Goal: Information Seeking & Learning: Learn about a topic

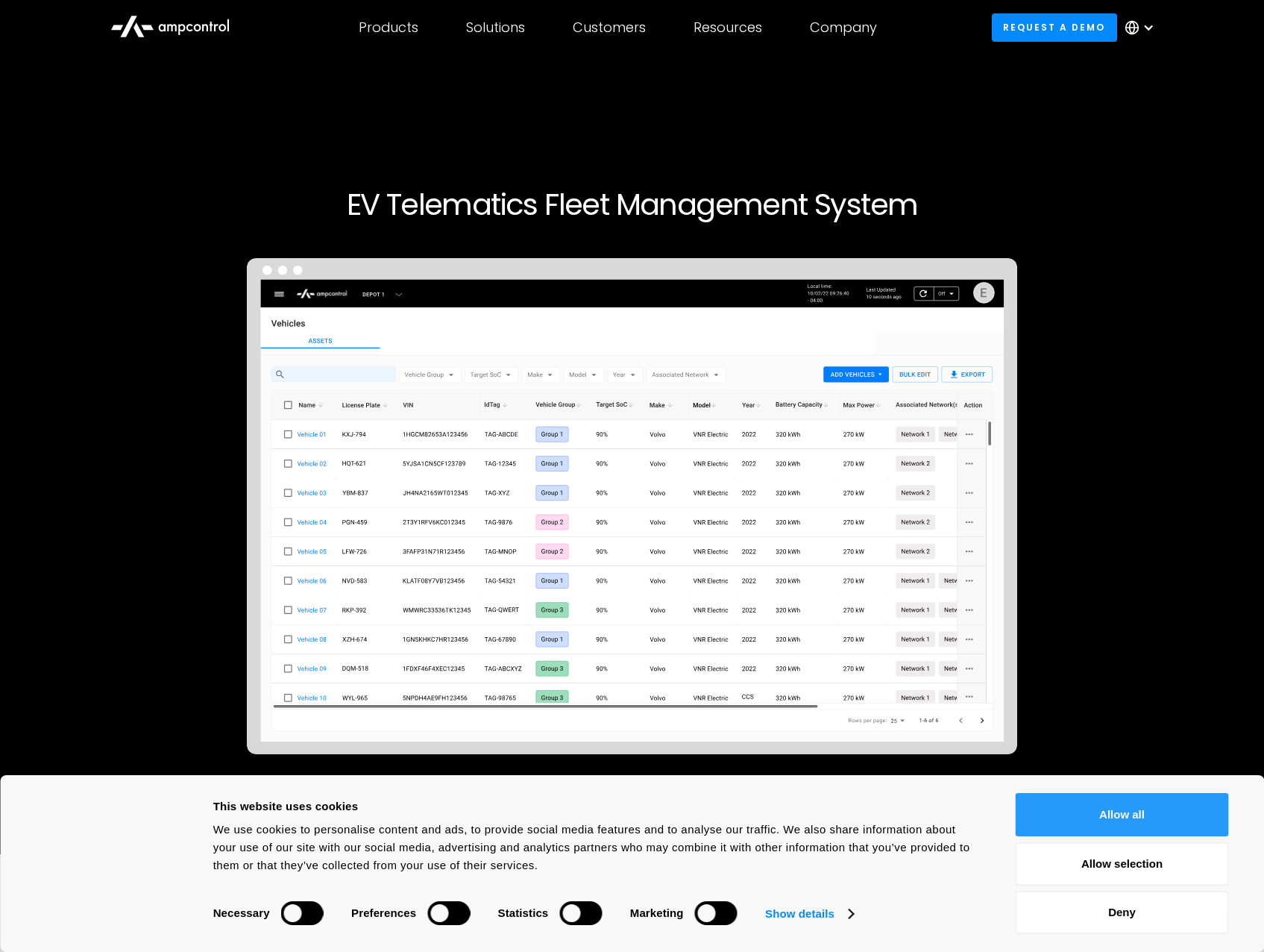
click at [1079, 821] on button "Allow all" at bounding box center [1122, 814] width 213 height 43
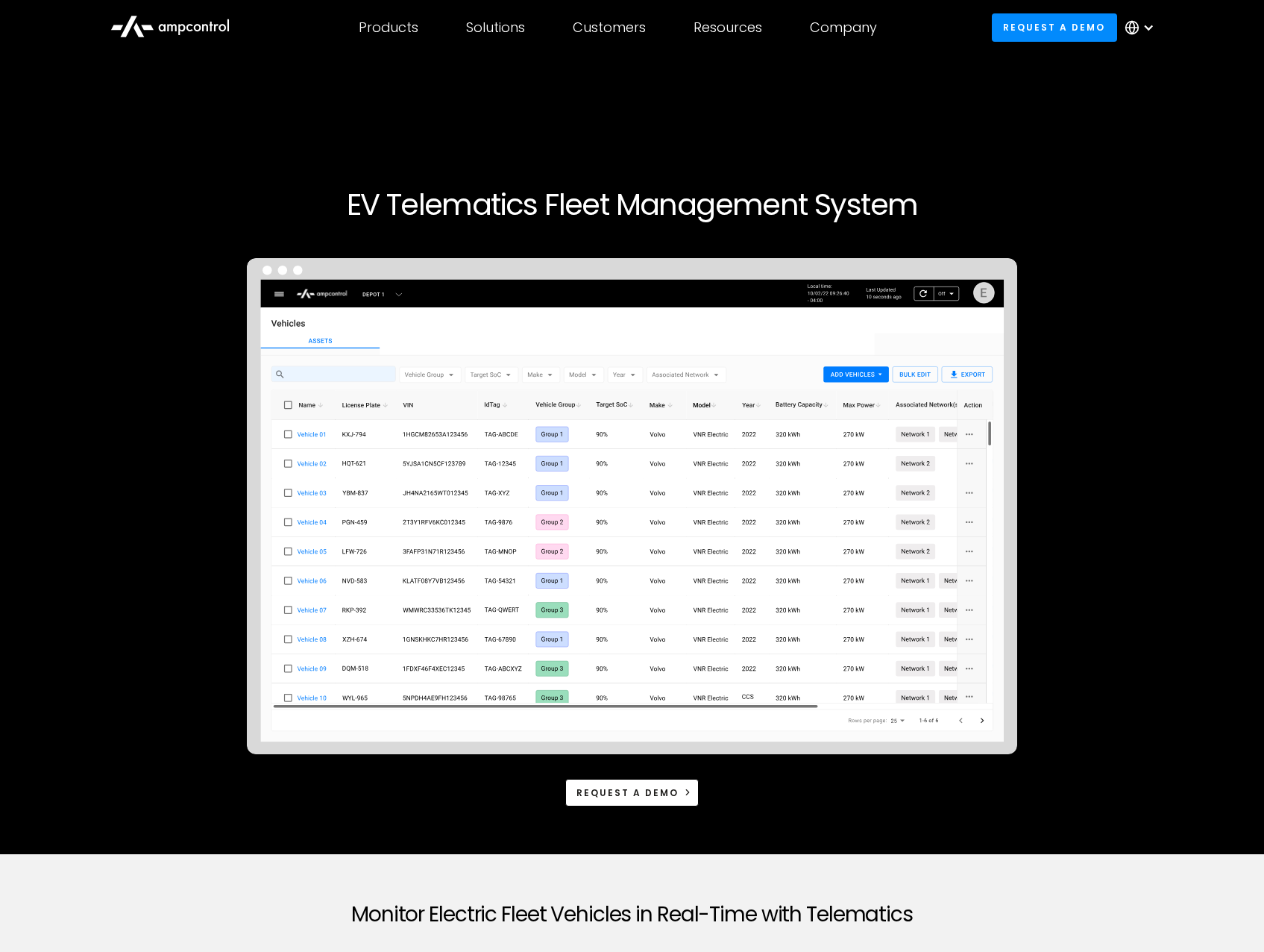
drag, startPoint x: 517, startPoint y: 517, endPoint x: 473, endPoint y: 415, distance: 111.1
click at [473, 415] on img at bounding box center [632, 506] width 771 height 496
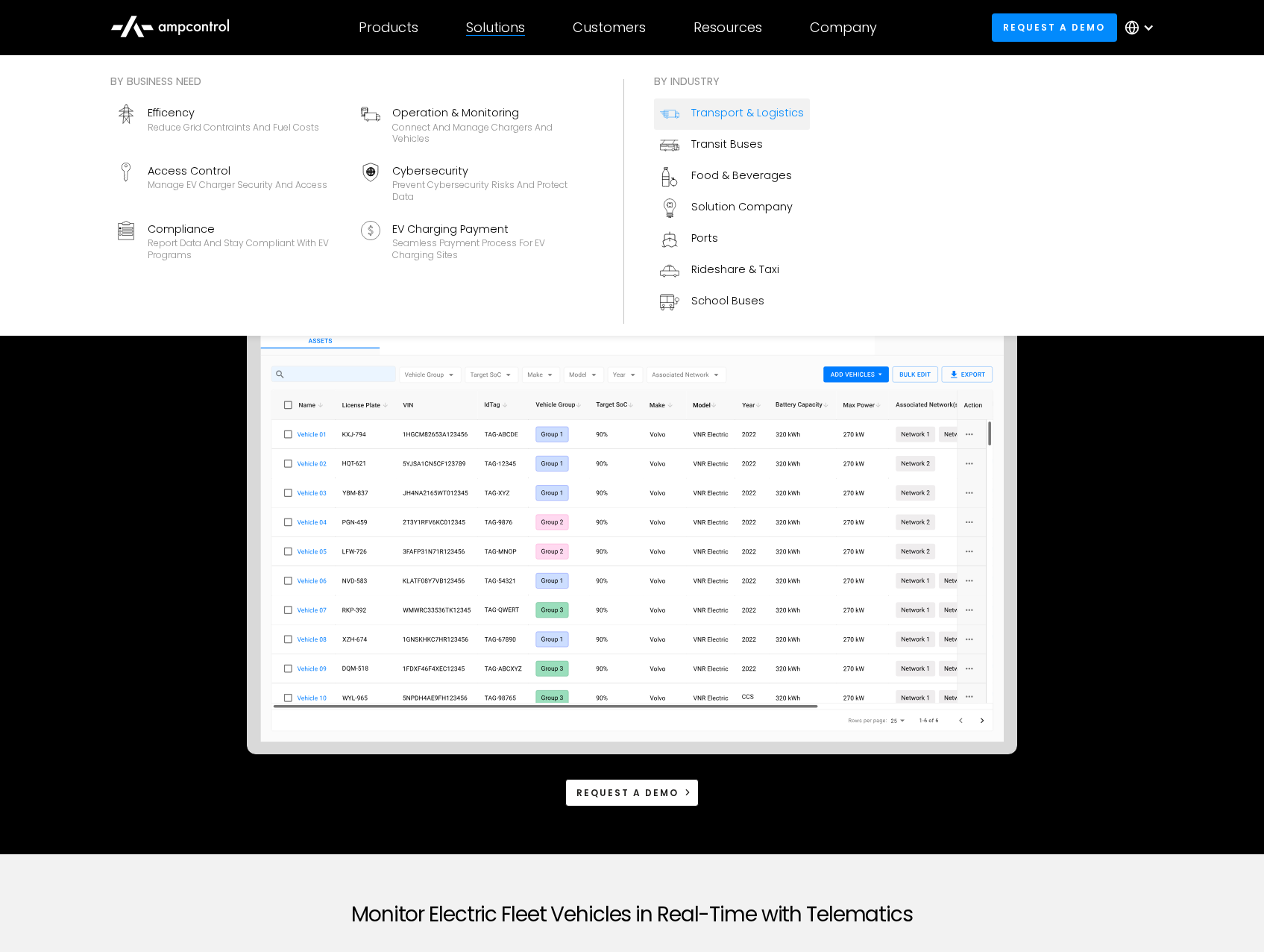
click at [716, 109] on div "Transport & Logistics" at bounding box center [748, 113] width 113 height 17
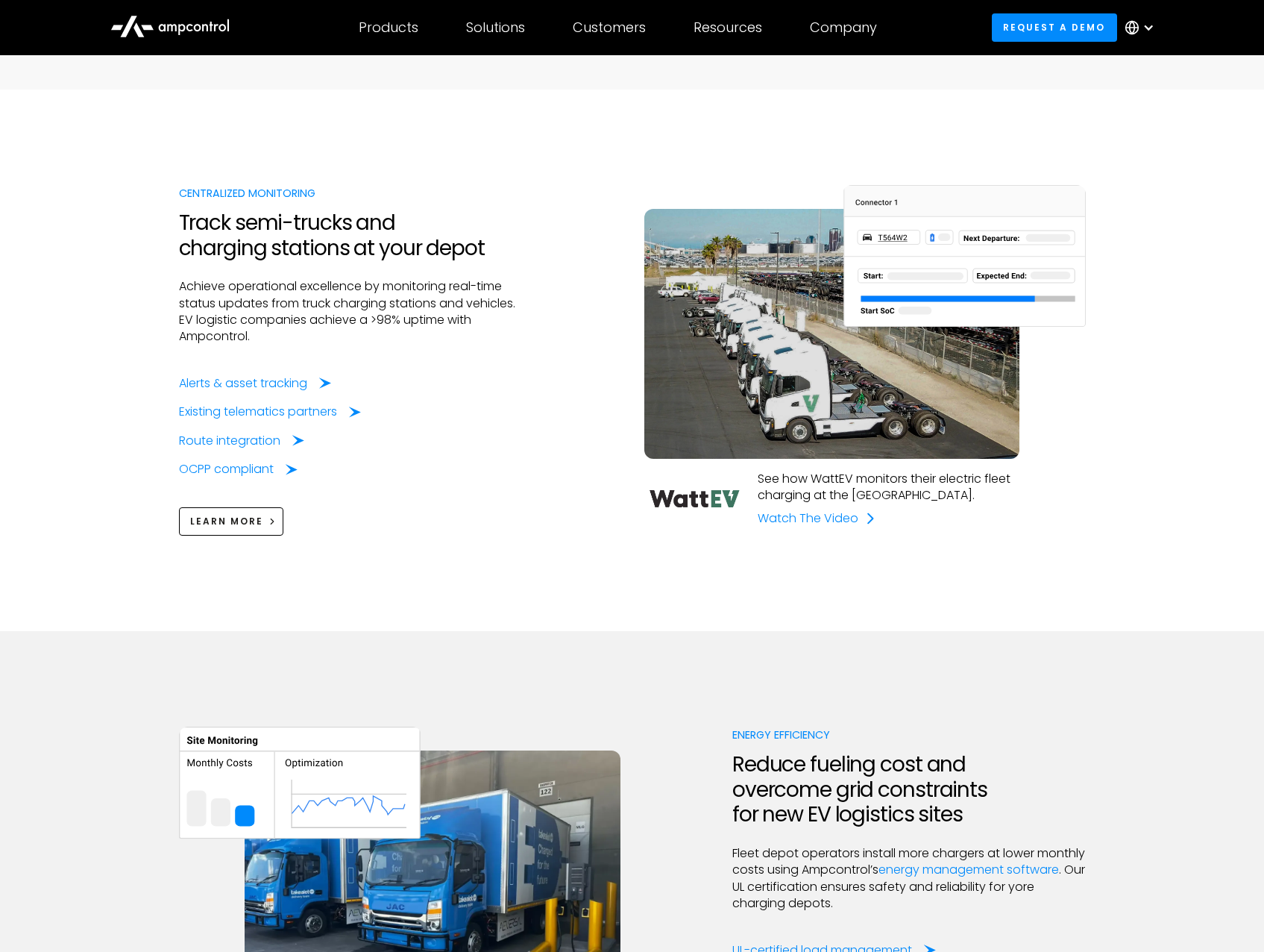
scroll to position [1268, 0]
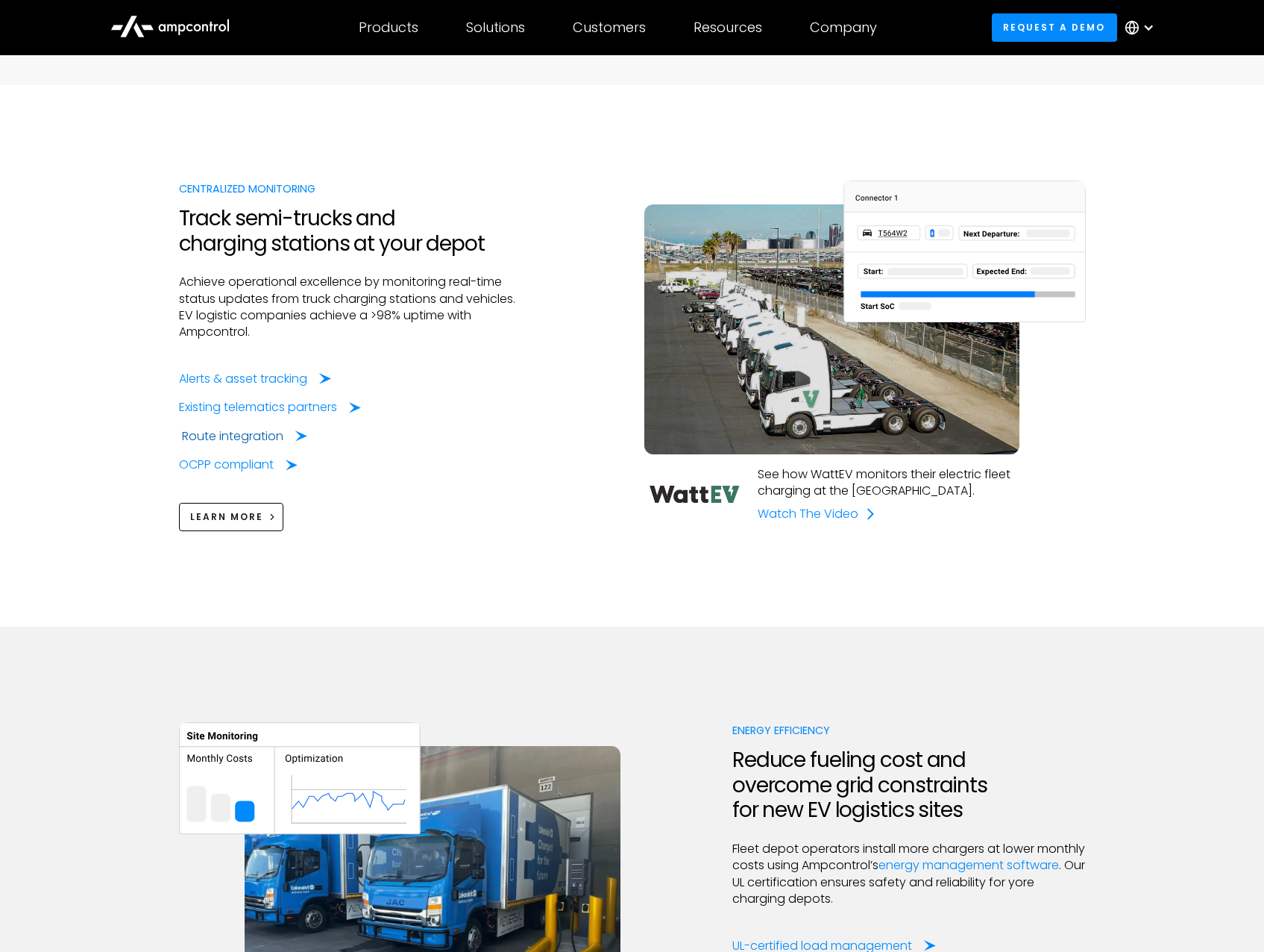
click at [285, 435] on div "Route integration" at bounding box center [244, 437] width 126 height 17
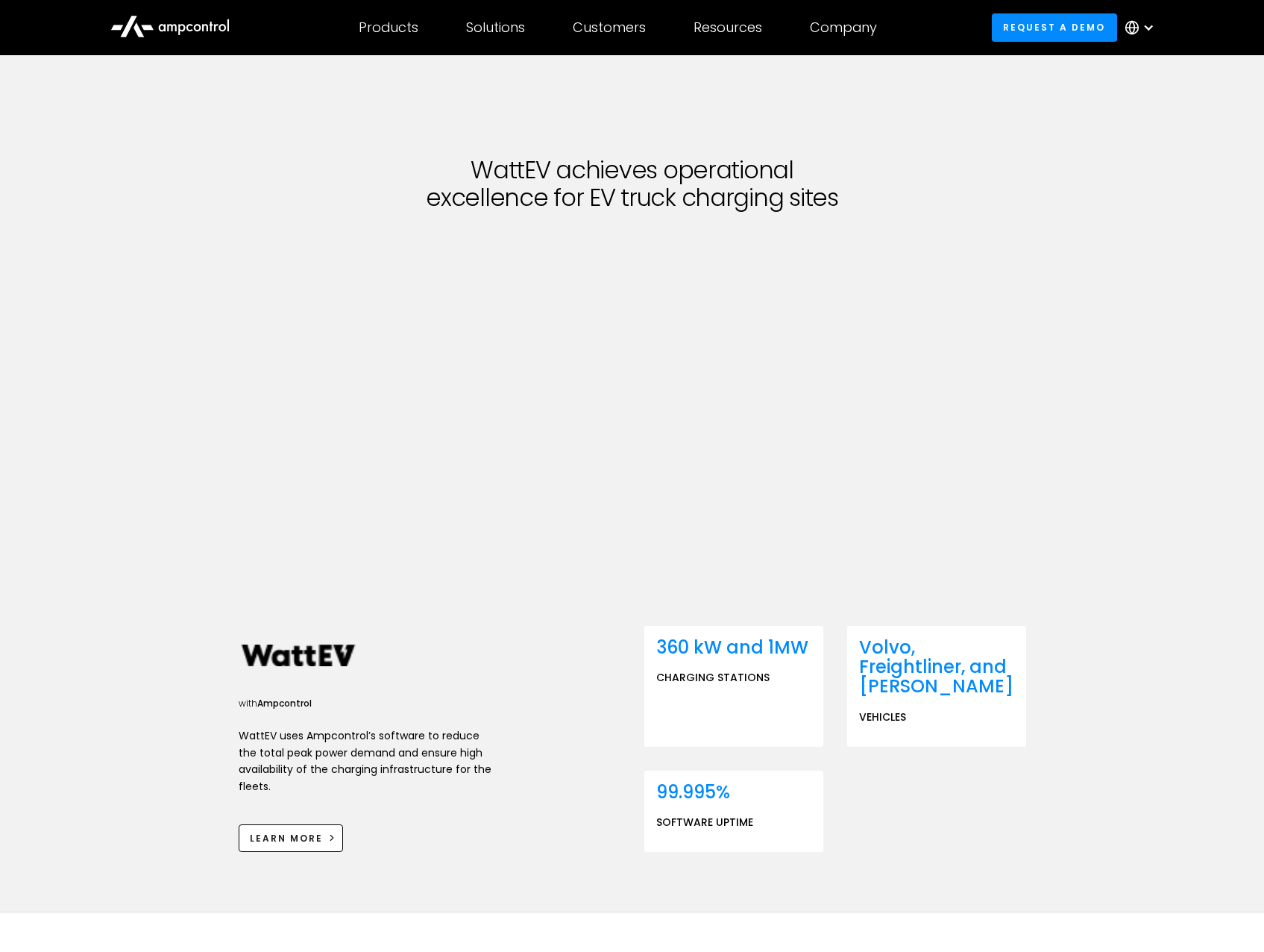
click at [1134, 544] on div "WattEV achieves operational excellence for EV truck charging sites with Ampcont…" at bounding box center [632, 483] width 1264 height 856
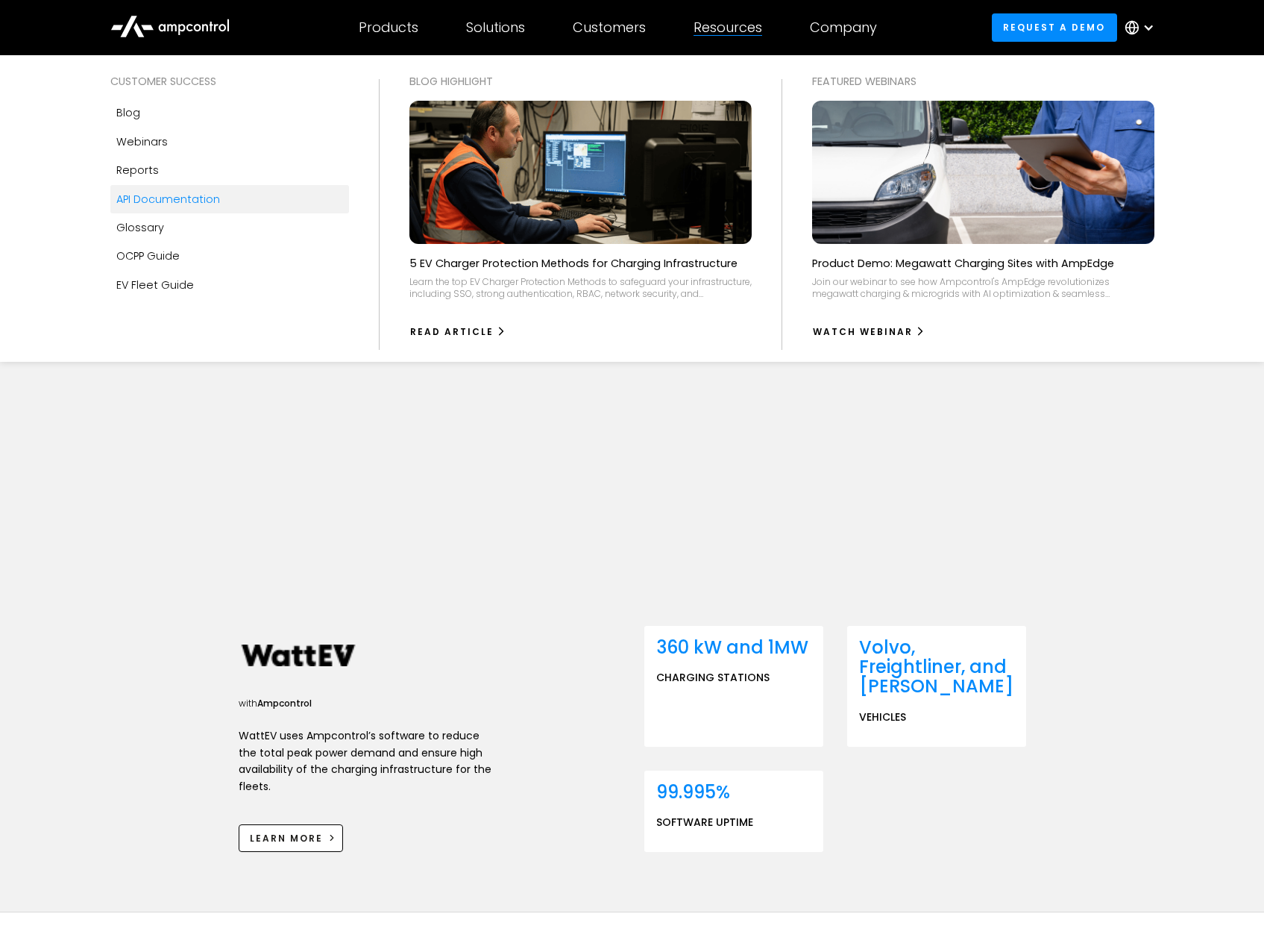
click at [177, 205] on div "API Documentation" at bounding box center [168, 199] width 103 height 17
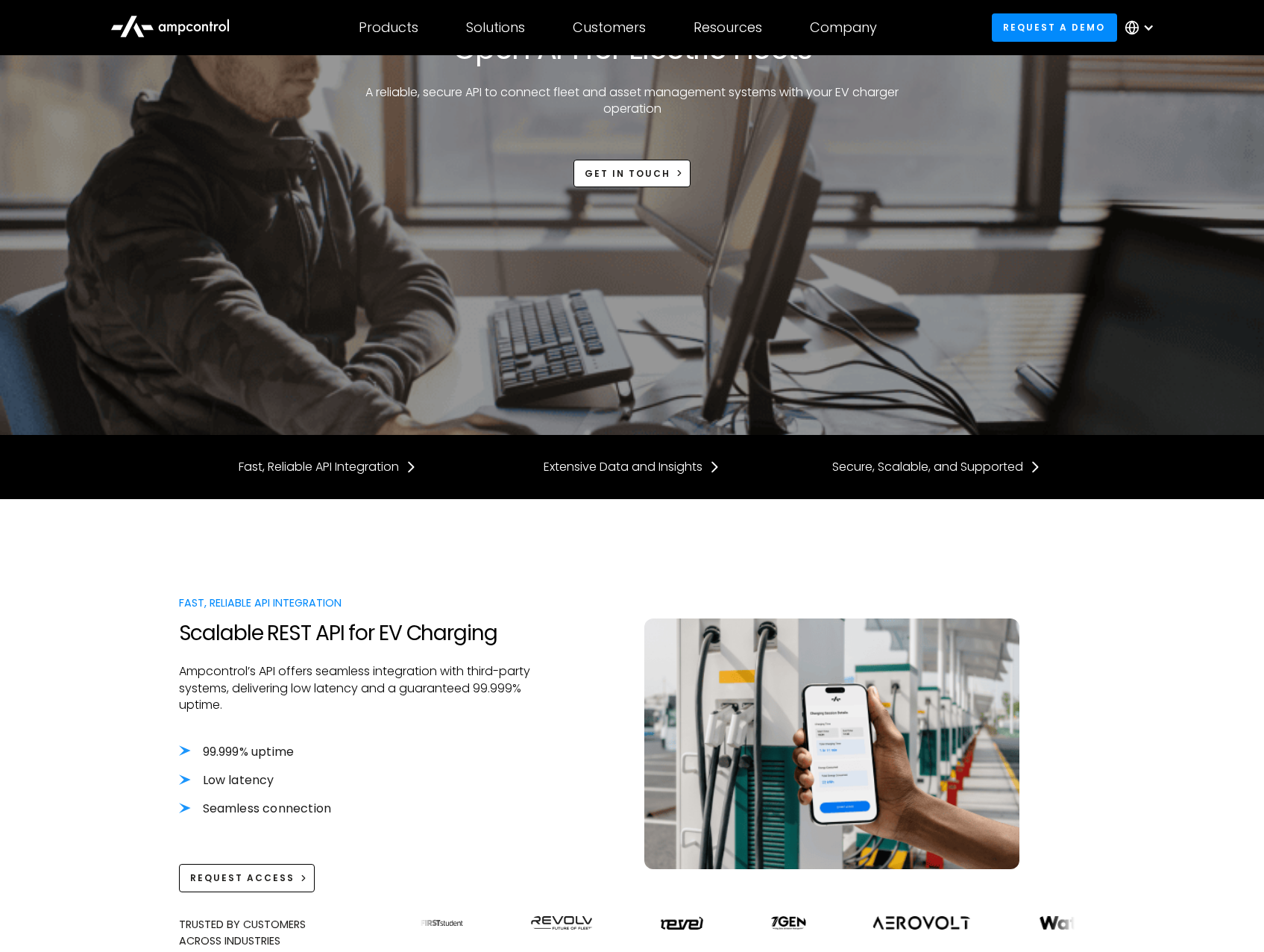
scroll to position [224, 0]
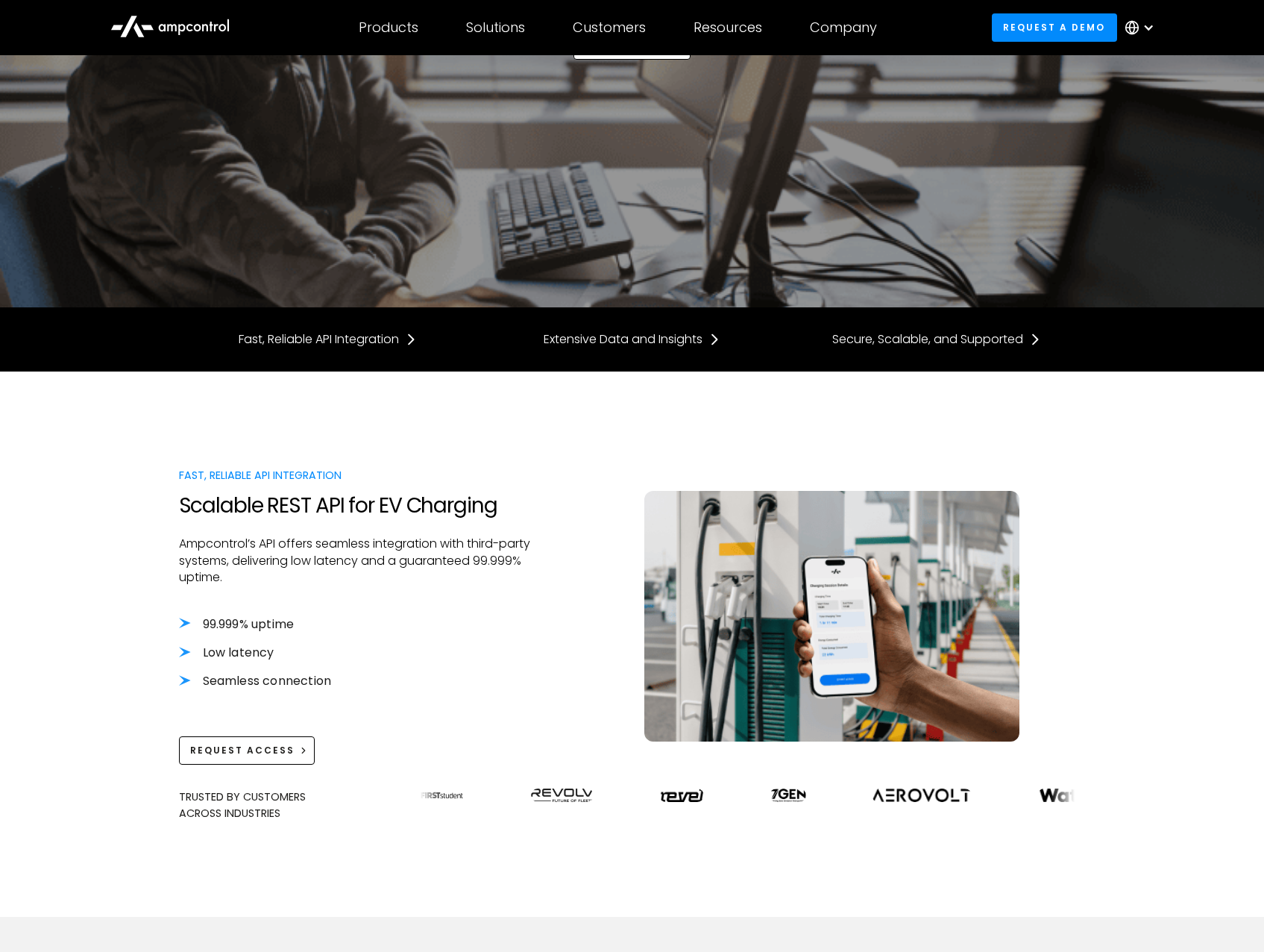
click at [856, 592] on img at bounding box center [832, 616] width 375 height 250
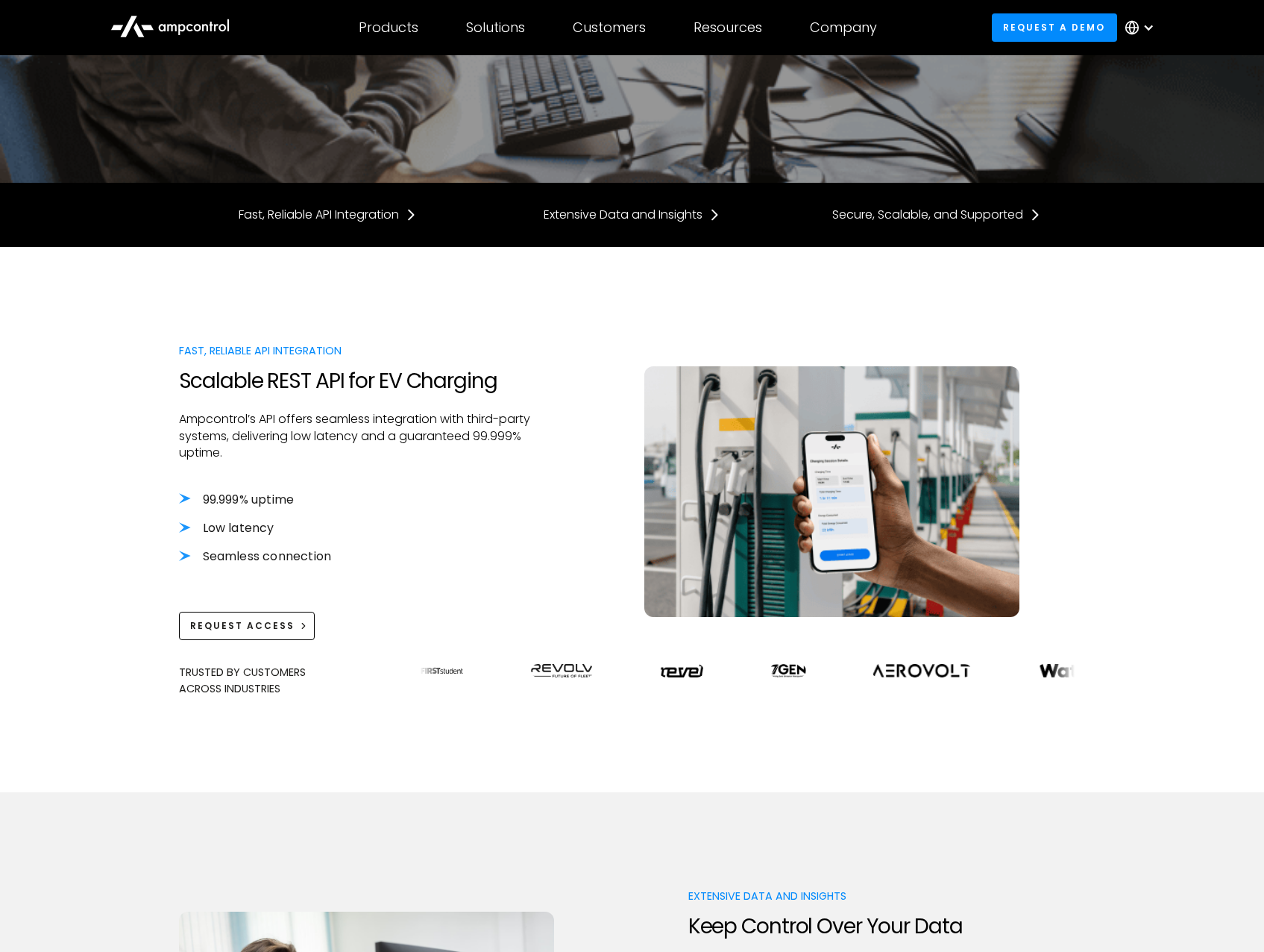
scroll to position [373, 0]
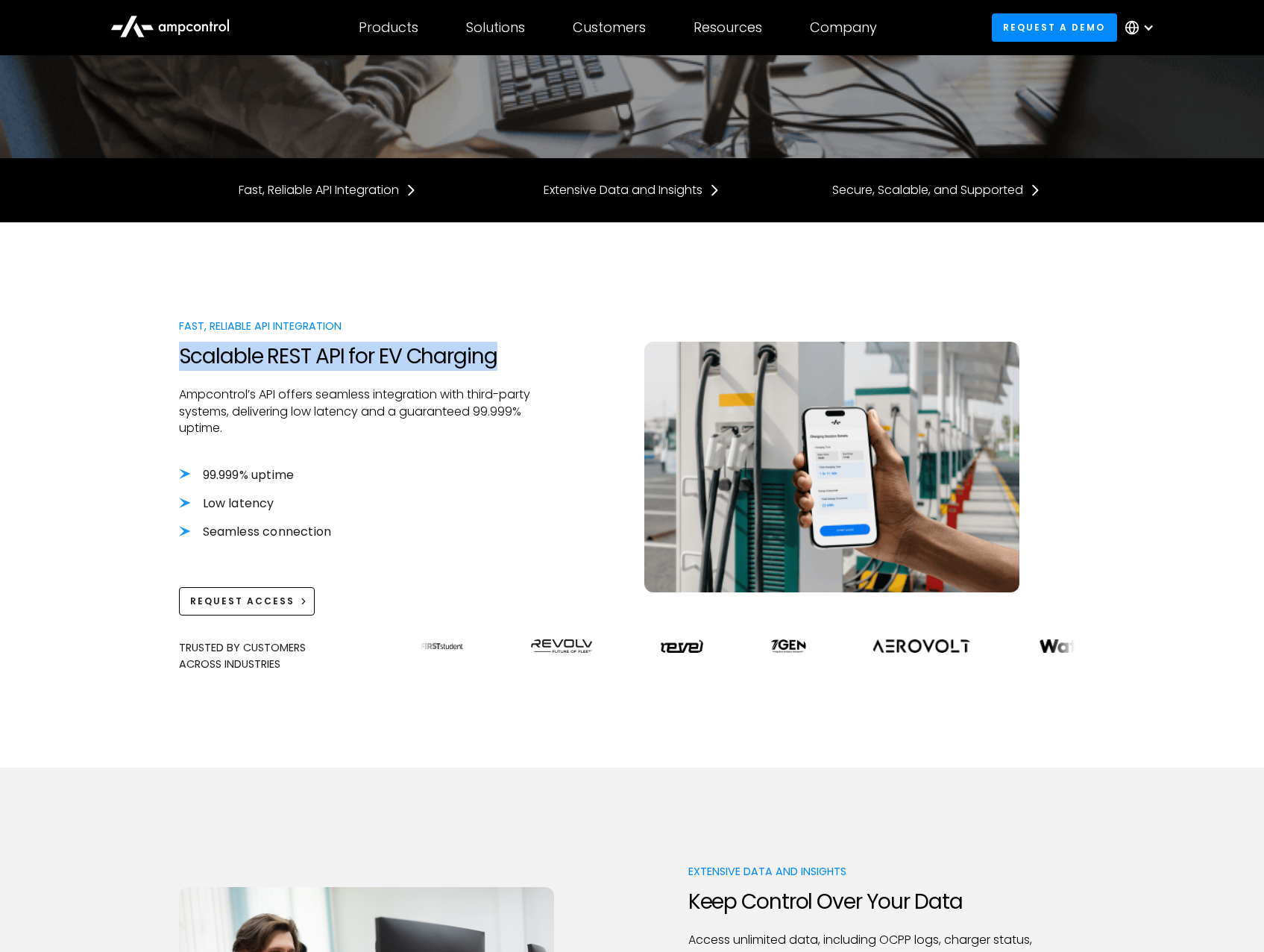
drag, startPoint x: 181, startPoint y: 357, endPoint x: 584, endPoint y: 357, distance: 403.0
click at [584, 357] on div "Fast, Reliable API Integration Scalable REST API for EV Charging Ampcontrol’s A…" at bounding box center [632, 466] width 907 height 297
drag, startPoint x: 584, startPoint y: 357, endPoint x: 427, endPoint y: 413, distance: 166.7
click at [427, 413] on p "Ampcontrol’s API offers seamless integration with third-party systems, deliveri…" at bounding box center [355, 412] width 354 height 50
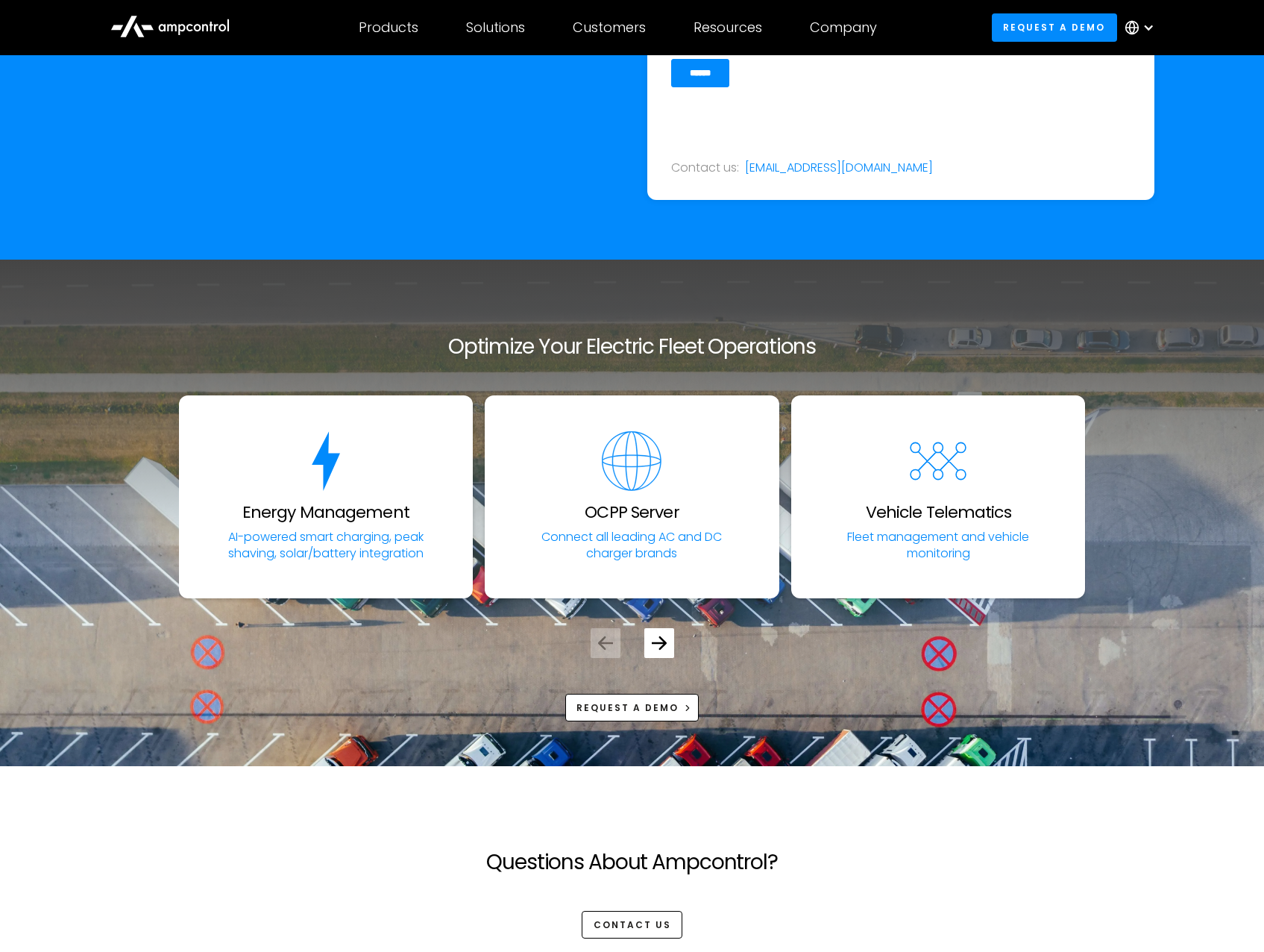
scroll to position [3208, 0]
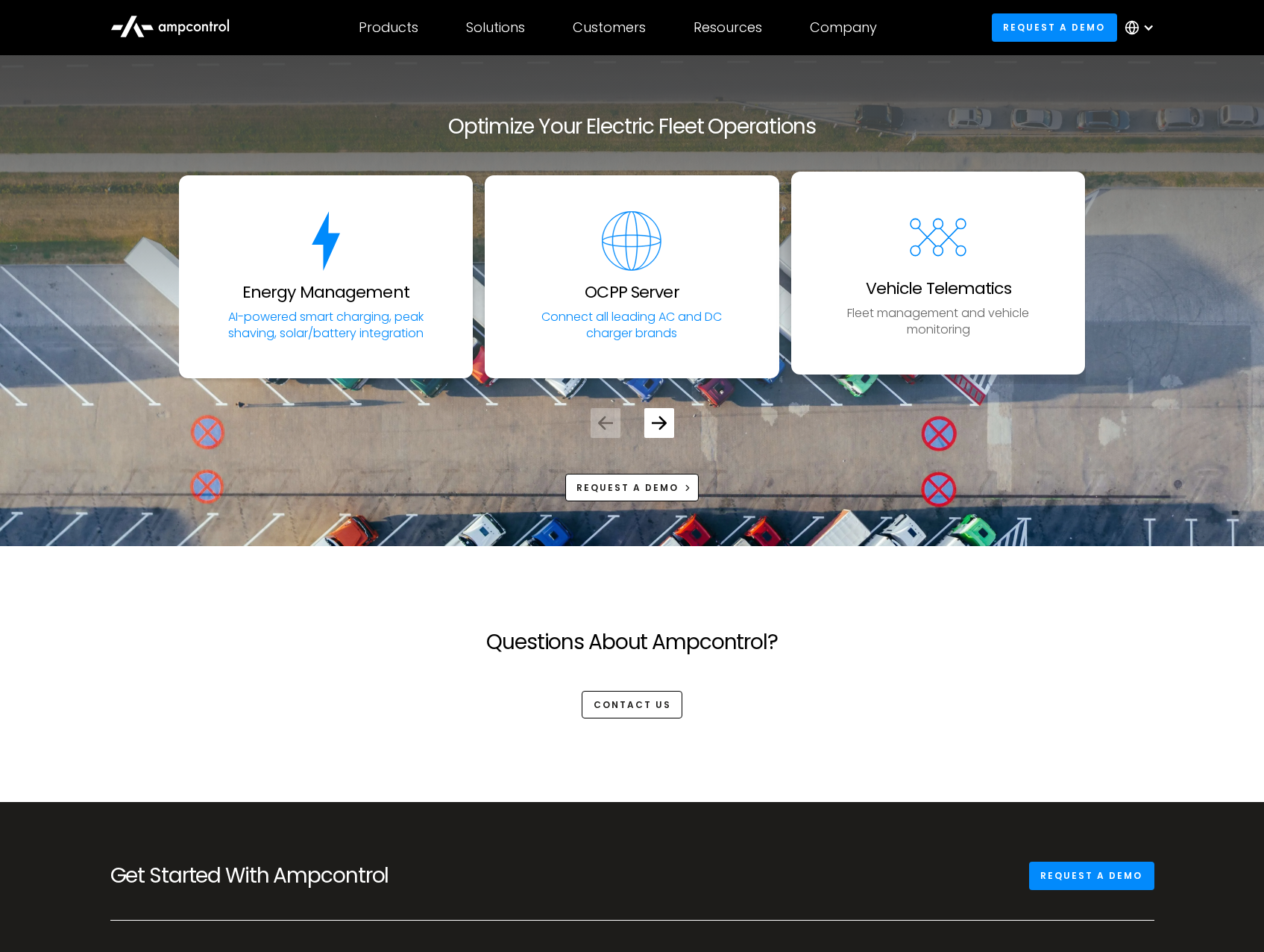
click at [937, 340] on link "Vehicle Telematics Fleet management and vehicle monitoring" at bounding box center [938, 272] width 295 height 203
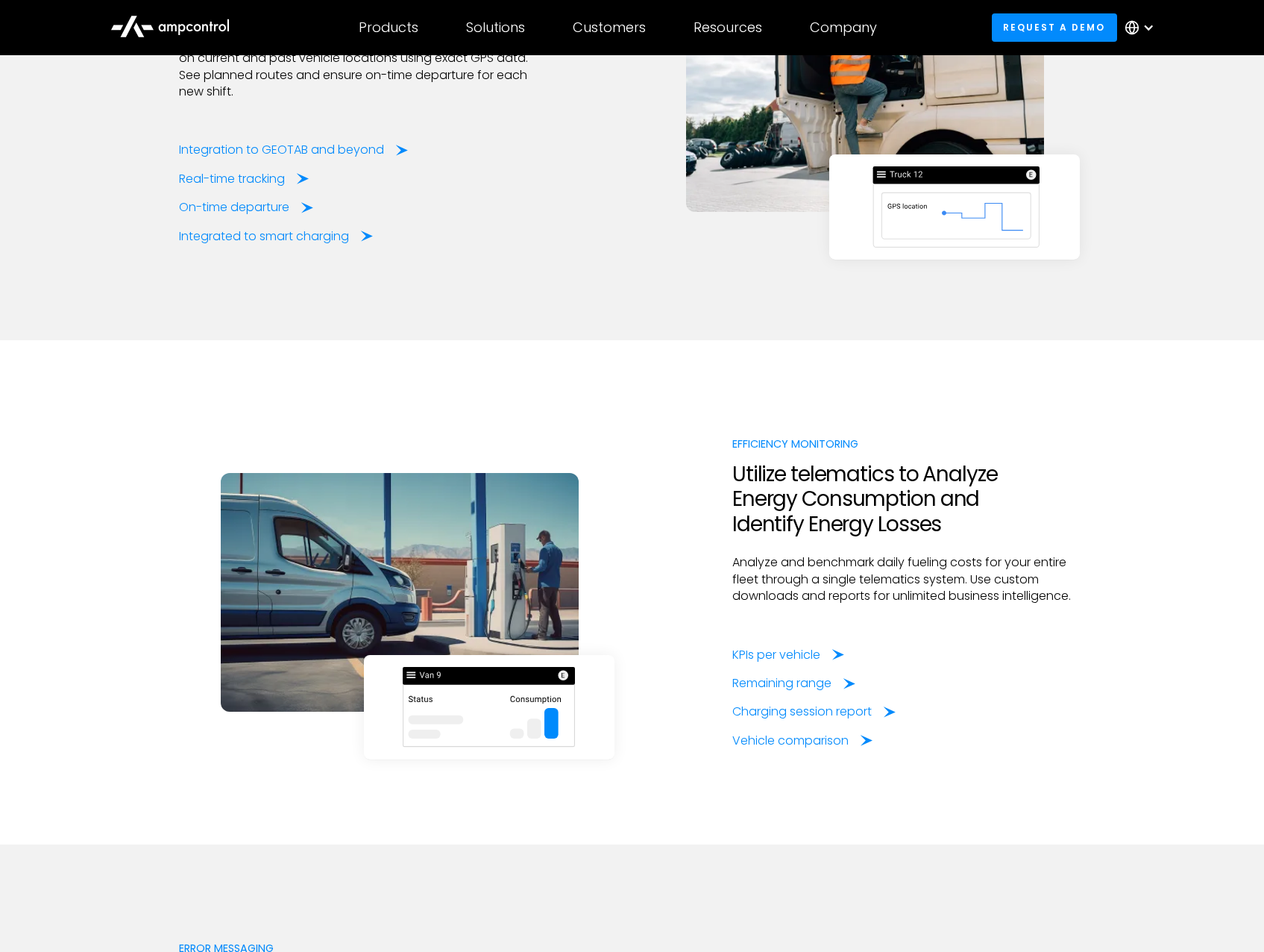
scroll to position [2461, 0]
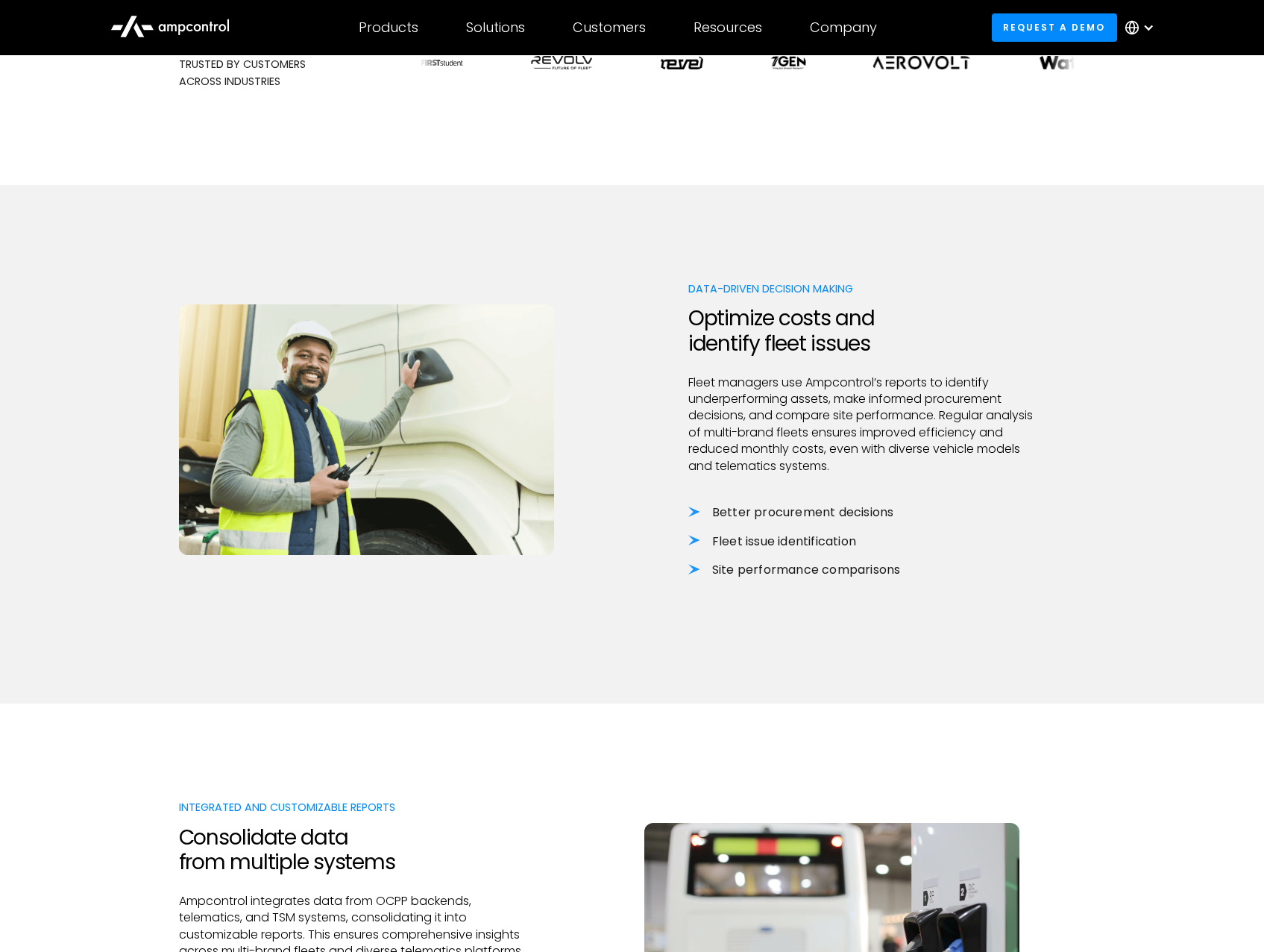
scroll to position [1417, 0]
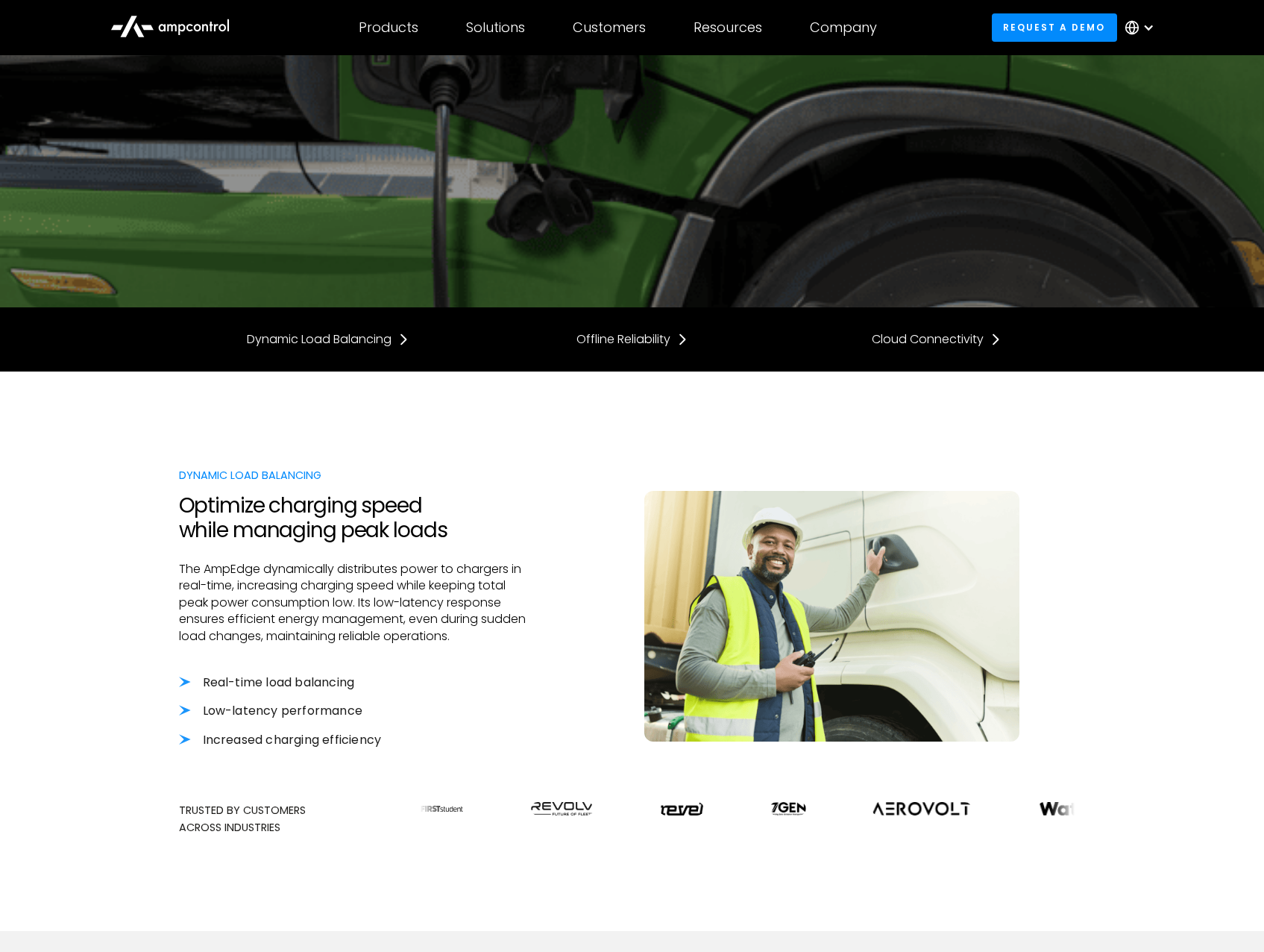
scroll to position [447, 0]
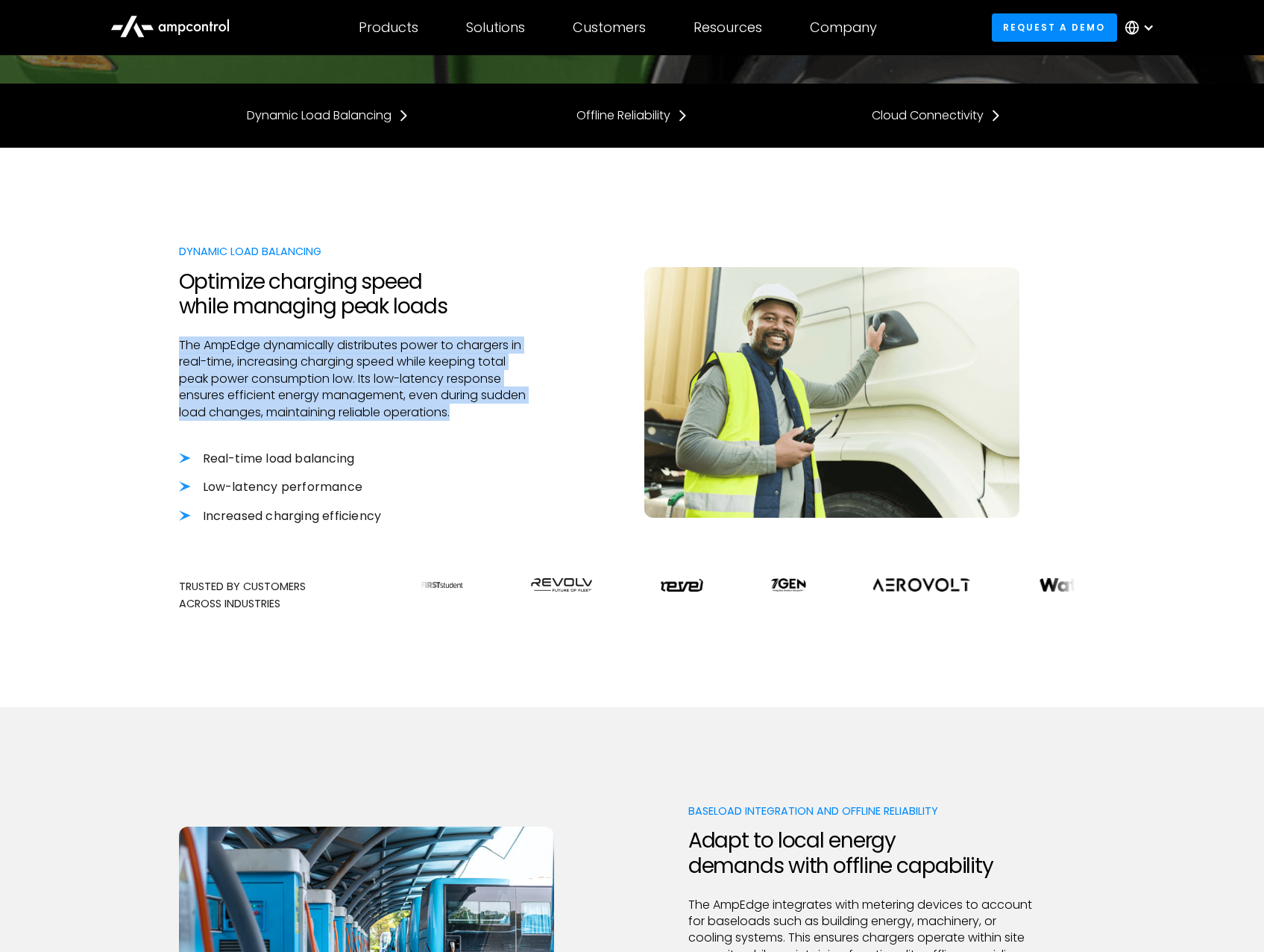
drag, startPoint x: 172, startPoint y: 342, endPoint x: 530, endPoint y: 419, distance: 366.2
click at [530, 419] on div "Dynamic Load Balancing Optimize charging speed while managing peak loads The Am…" at bounding box center [632, 427] width 1264 height 559
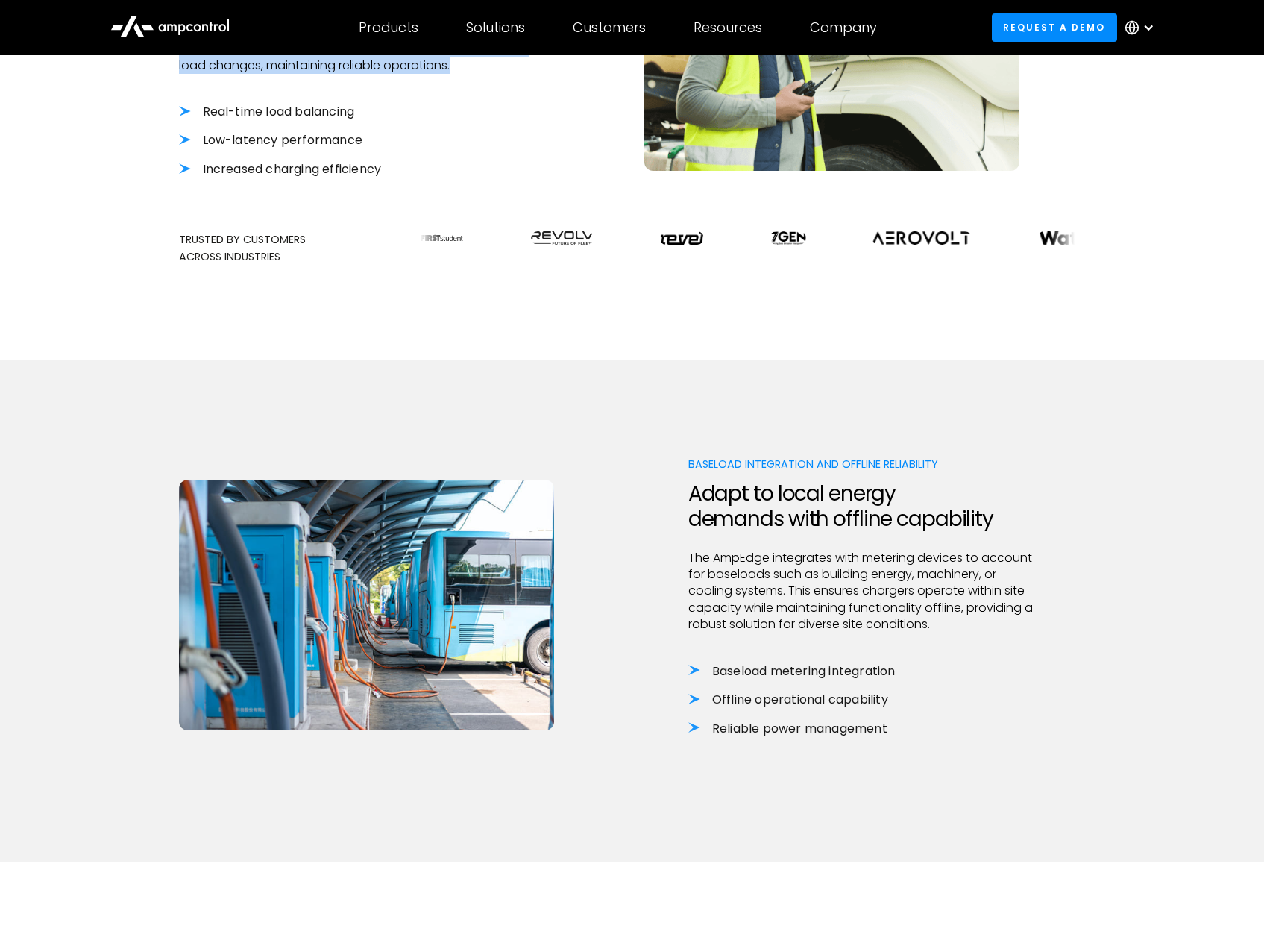
scroll to position [671, 0]
